Goal: Transaction & Acquisition: Purchase product/service

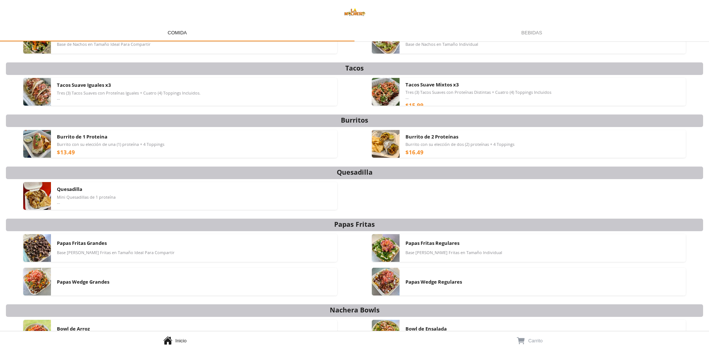
scroll to position [56, 0]
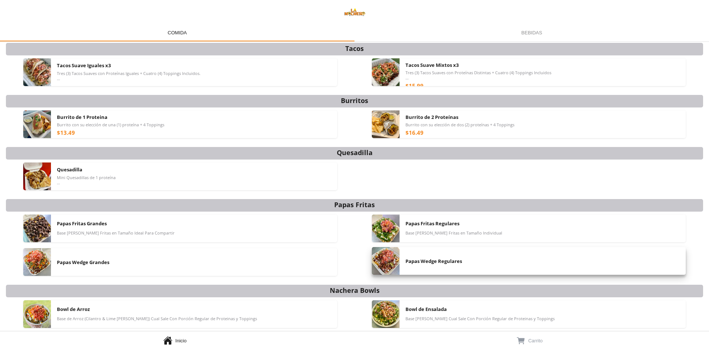
click at [383, 260] on img at bounding box center [386, 261] width 28 height 28
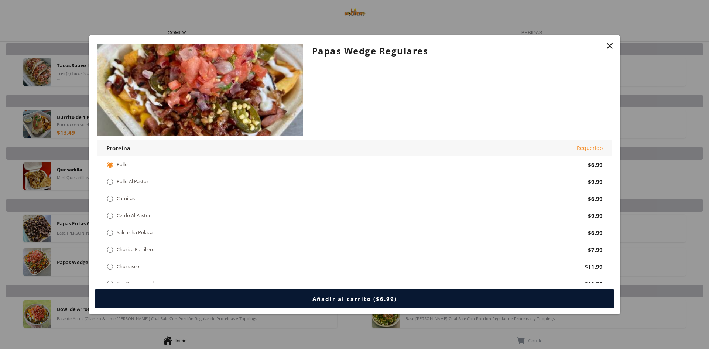
click at [114, 179] on div " Pollo Al Pastor" at bounding box center [128, 182] width 45 height 8
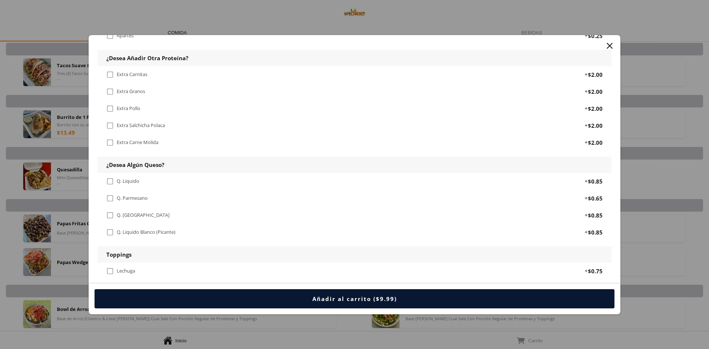
scroll to position [369, 0]
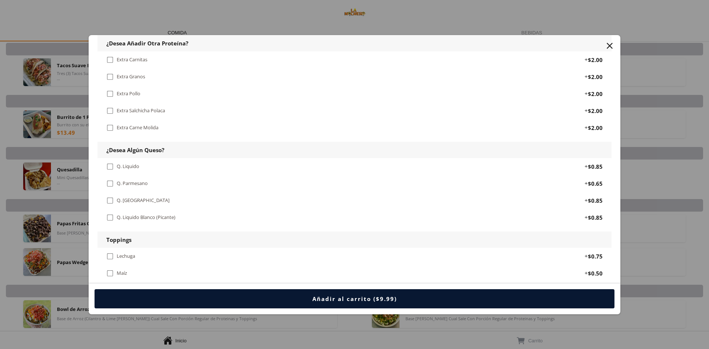
click at [113, 166] on div "" at bounding box center [109, 166] width 7 height 8
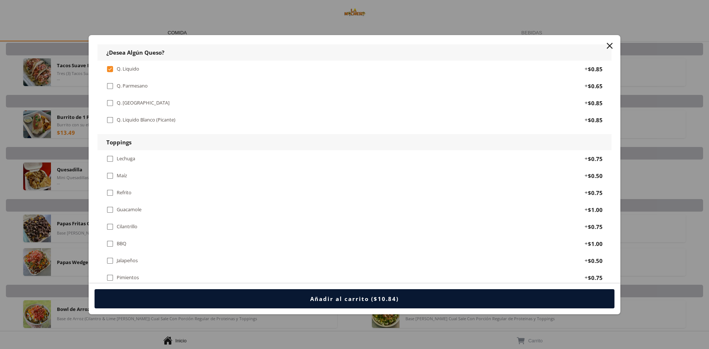
scroll to position [480, 0]
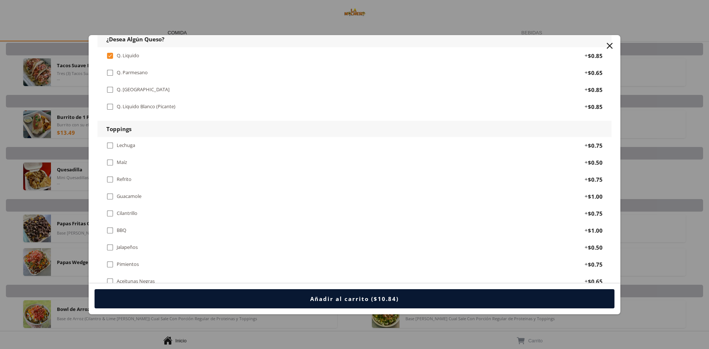
click at [110, 144] on div "" at bounding box center [109, 145] width 7 height 8
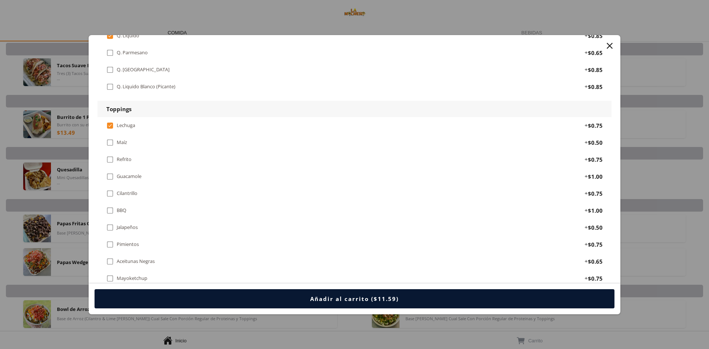
scroll to position [517, 0]
click at [110, 159] on div "" at bounding box center [109, 159] width 7 height 8
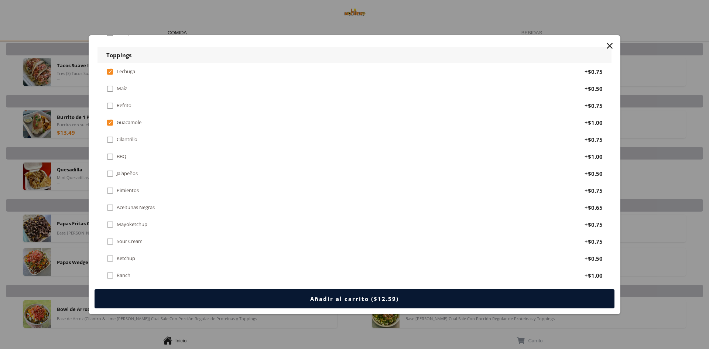
scroll to position [591, 0]
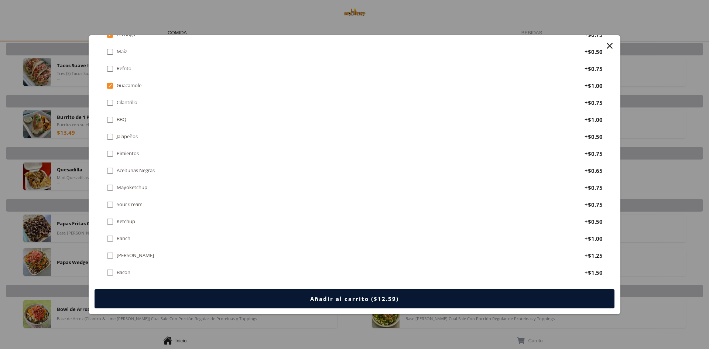
click at [109, 206] on div "" at bounding box center [109, 204] width 7 height 8
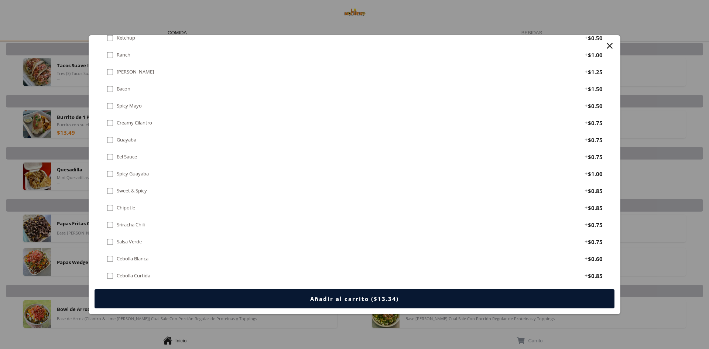
scroll to position [775, 0]
click at [108, 72] on div "" at bounding box center [109, 71] width 7 height 8
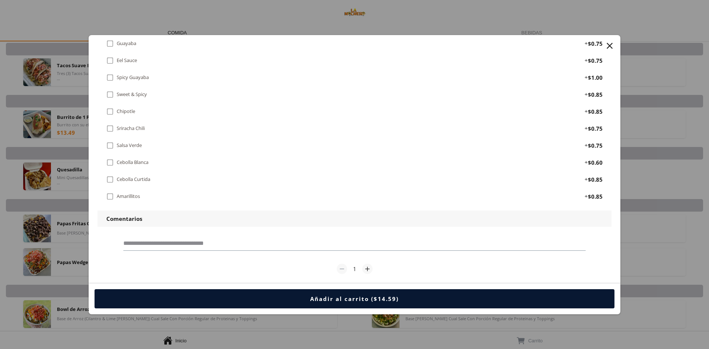
scroll to position [882, 0]
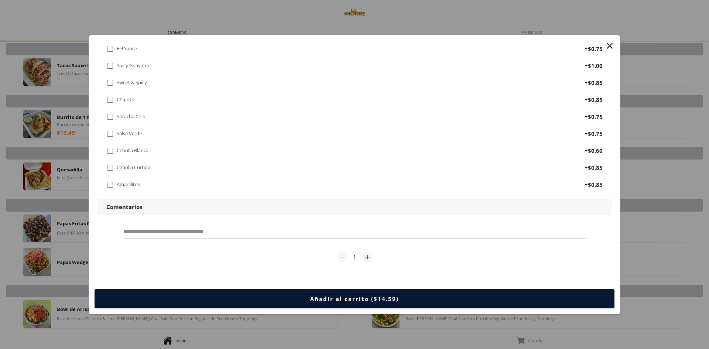
click at [611, 46] on div "" at bounding box center [609, 46] width 10 height 10
